Goal: Transaction & Acquisition: Purchase product/service

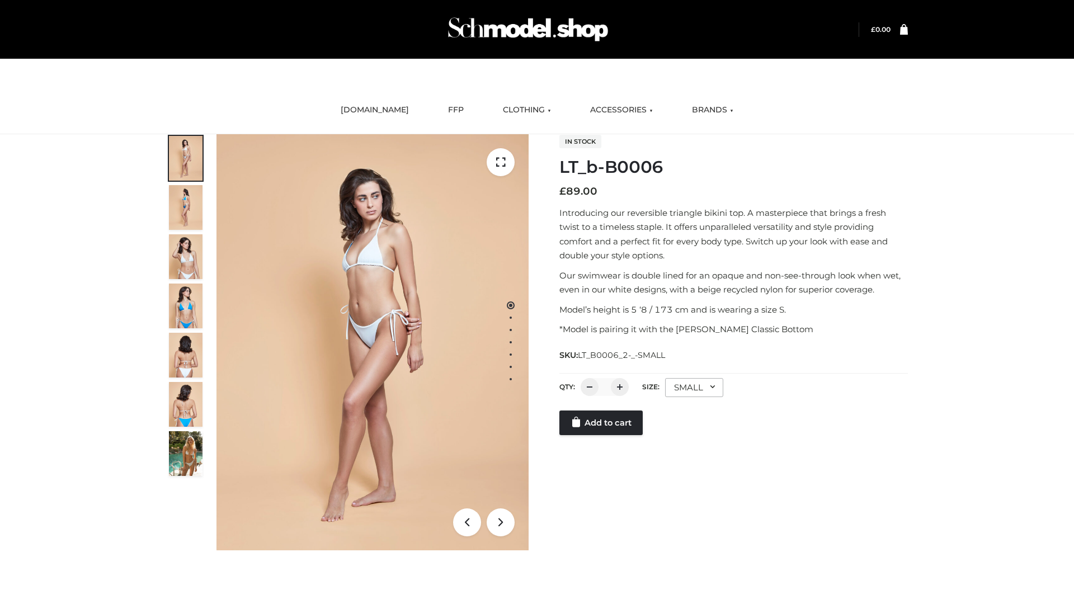
click at [602, 423] on link "Add to cart" at bounding box center [600, 423] width 83 height 25
